Goal: Download file/media

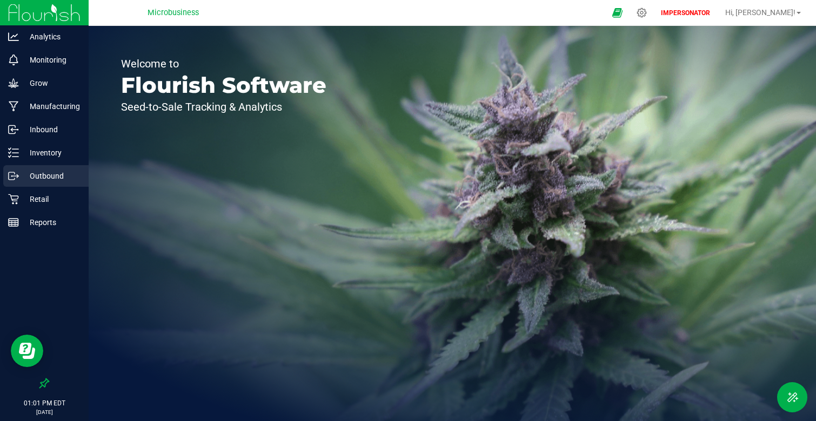
click at [39, 181] on p "Outbound" at bounding box center [51, 176] width 65 height 13
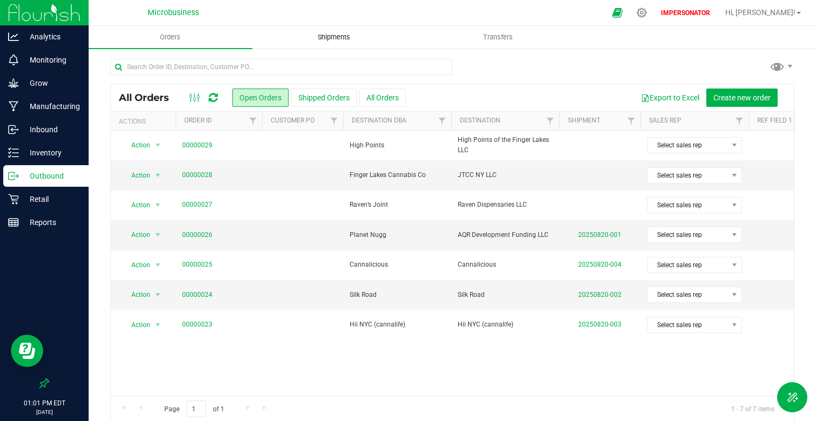
click at [344, 36] on span "Shipments" at bounding box center [334, 37] width 62 height 10
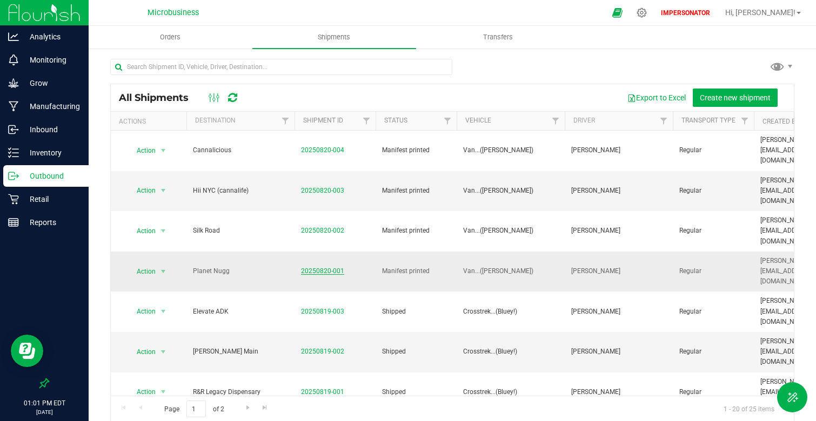
click at [323, 267] on link "20250820-001" at bounding box center [322, 271] width 43 height 8
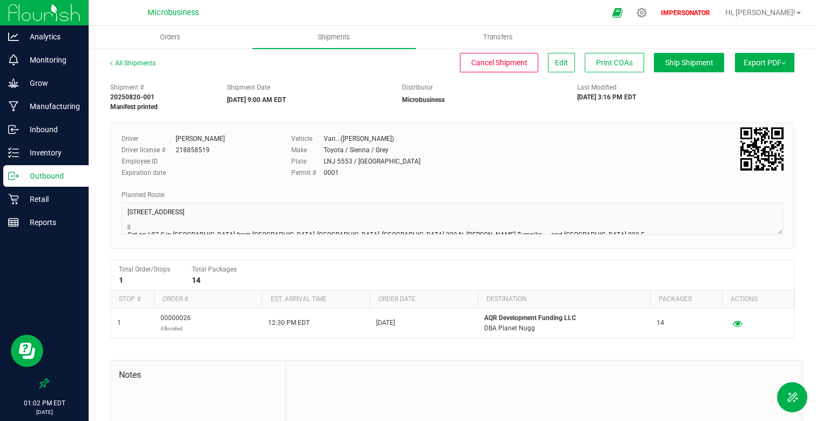
click at [762, 61] on button "Export PDF" at bounding box center [764, 62] width 59 height 19
click at [753, 117] on div "NY Manifest" at bounding box center [763, 119] width 99 height 8
click at [730, 123] on li "NY Manifest" at bounding box center [760, 119] width 109 height 16
